Goal: Information Seeking & Learning: Understand process/instructions

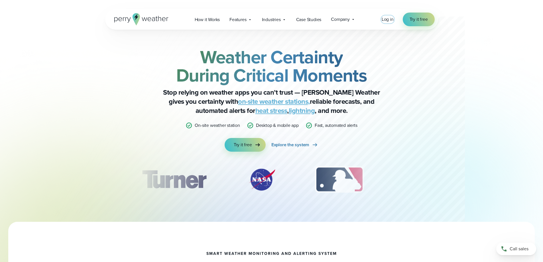
click at [390, 22] on span "Log in" at bounding box center [387, 19] width 12 height 7
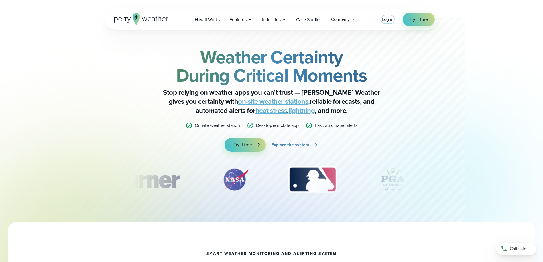
scroll to position [28, 0]
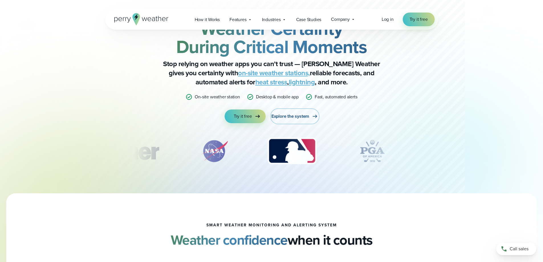
click at [296, 117] on span "Explore the system" at bounding box center [290, 116] width 38 height 7
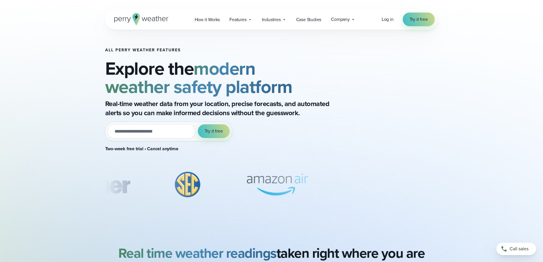
click at [142, 21] on icon at bounding box center [141, 19] width 54 height 12
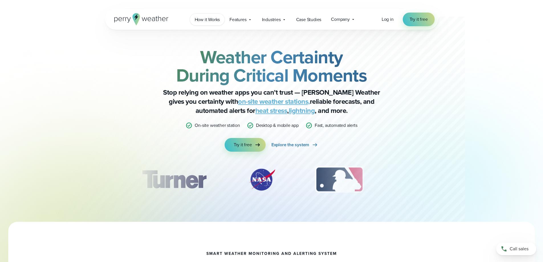
click at [209, 20] on span "How it Works" at bounding box center [207, 19] width 25 height 7
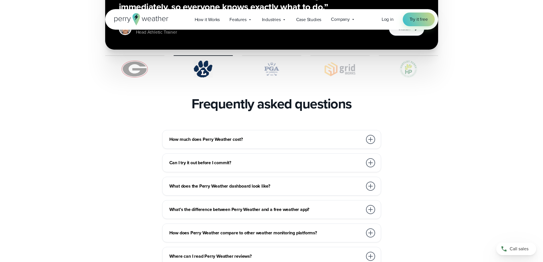
scroll to position [1196, 0]
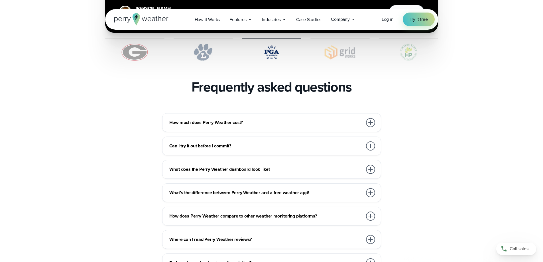
click at [369, 118] on div at bounding box center [370, 122] width 9 height 9
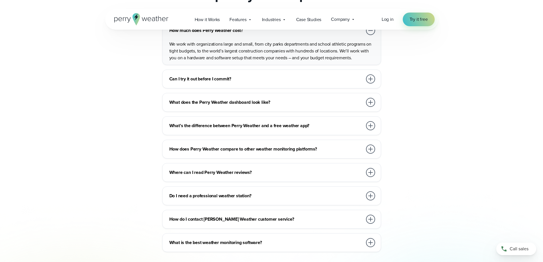
scroll to position [1310, 0]
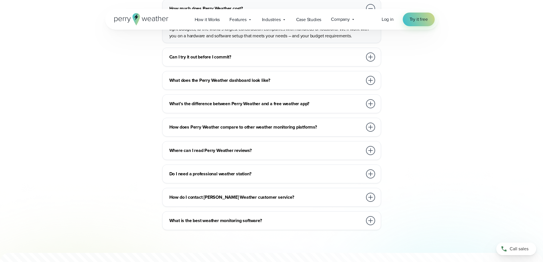
click at [371, 76] on div at bounding box center [370, 80] width 9 height 9
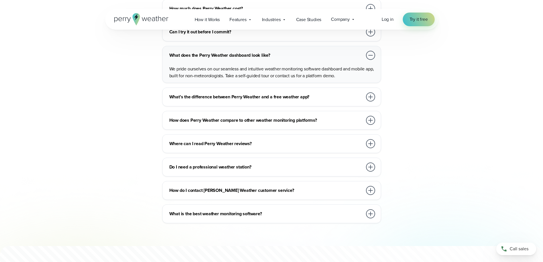
click at [370, 92] on div at bounding box center [370, 96] width 9 height 9
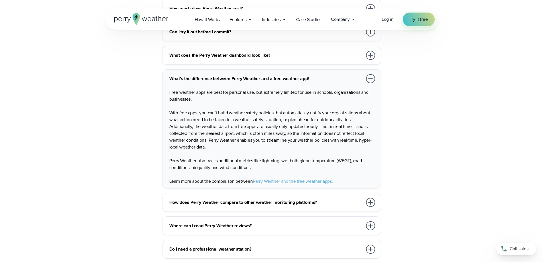
scroll to position [1453, 0]
